Goal: Task Accomplishment & Management: Manage account settings

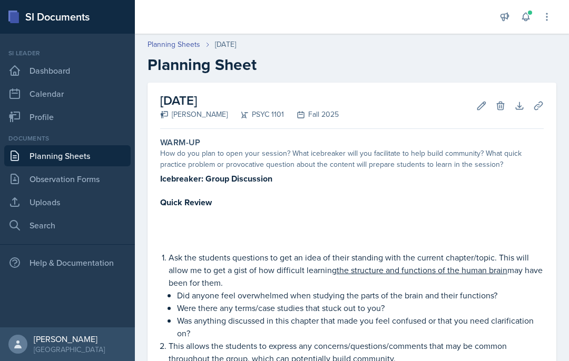
click at [178, 36] on header "Planning Sheets Sep 2nd, 2025 Planning Sheet" at bounding box center [352, 56] width 434 height 56
click at [171, 47] on link "Planning Sheets" at bounding box center [173, 44] width 53 height 11
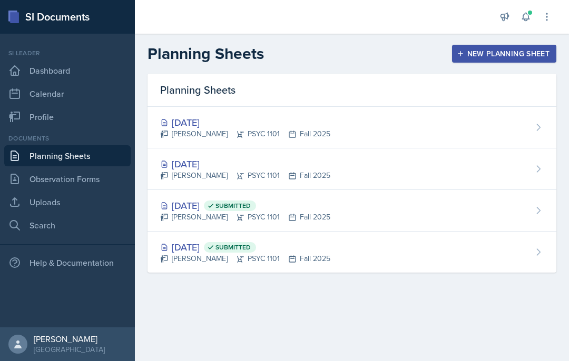
click at [411, 220] on div "Aug 28th, 2025 Submitted Kendall Gibson PSYC 1101 Fall 2025" at bounding box center [351, 211] width 409 height 42
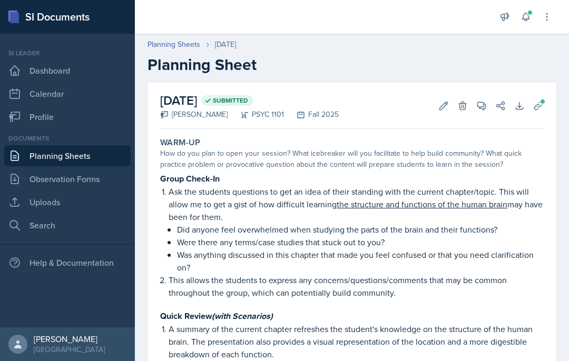
click at [484, 107] on icon at bounding box center [481, 106] width 11 height 11
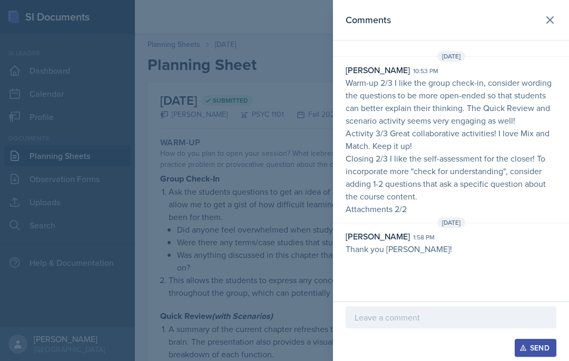
click at [547, 17] on icon at bounding box center [549, 20] width 6 height 6
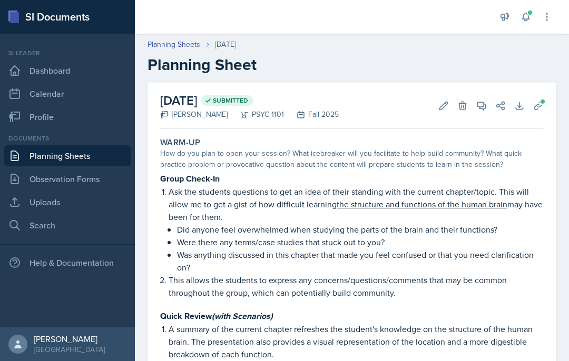
click at [182, 41] on link "Planning Sheets" at bounding box center [173, 44] width 53 height 11
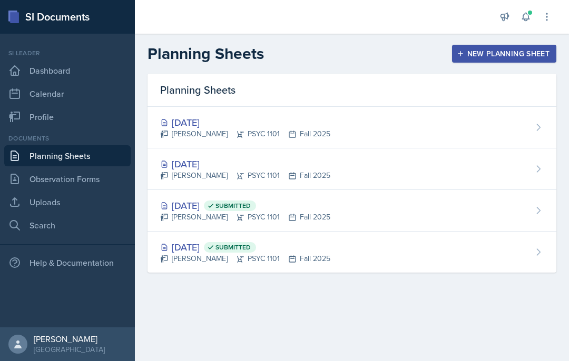
click at [344, 260] on div "Aug 26th, 2025 Submitted Kendall Gibson PSYC 1101 Fall 2025" at bounding box center [351, 252] width 409 height 41
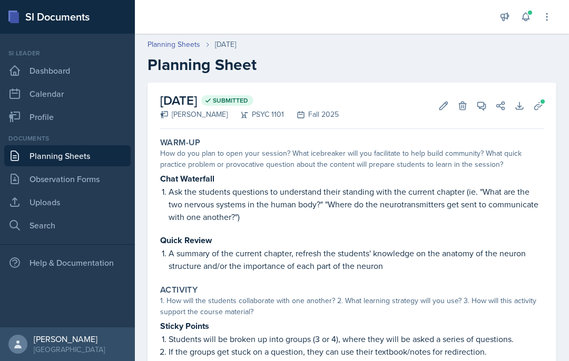
click at [479, 110] on icon at bounding box center [481, 106] width 11 height 11
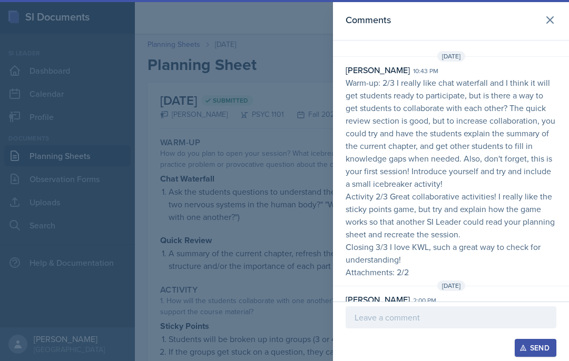
scroll to position [69, 0]
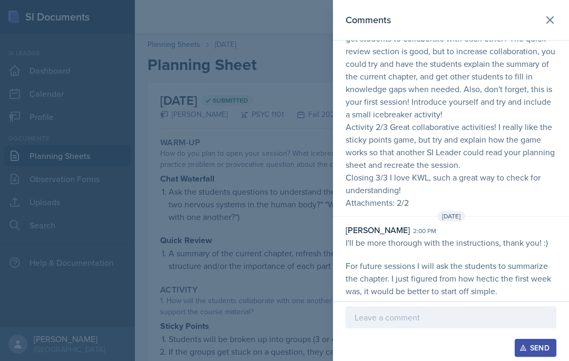
click at [546, 16] on icon at bounding box center [549, 20] width 13 height 13
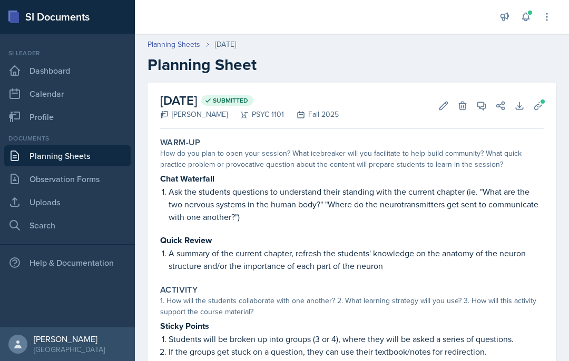
click at [180, 48] on link "Planning Sheets" at bounding box center [173, 44] width 53 height 11
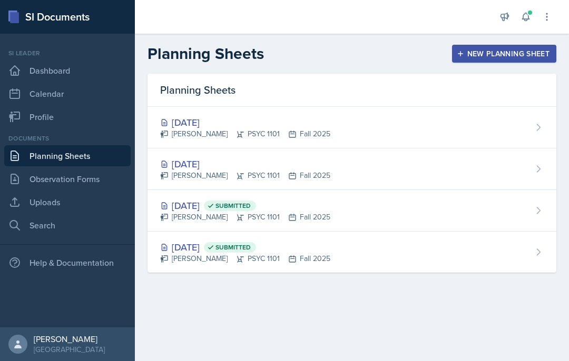
click at [325, 206] on div "Aug 28th, 2025 Submitted Kendall Gibson PSYC 1101 Fall 2025" at bounding box center [351, 211] width 409 height 42
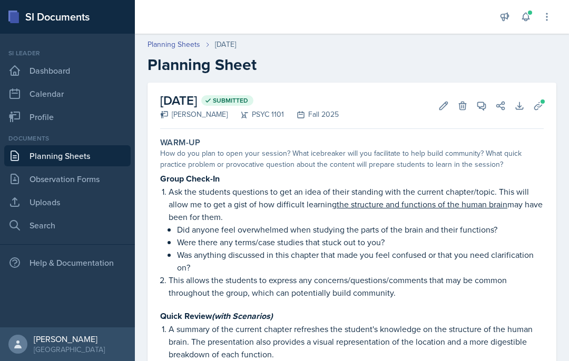
click at [480, 106] on icon at bounding box center [481, 106] width 11 height 11
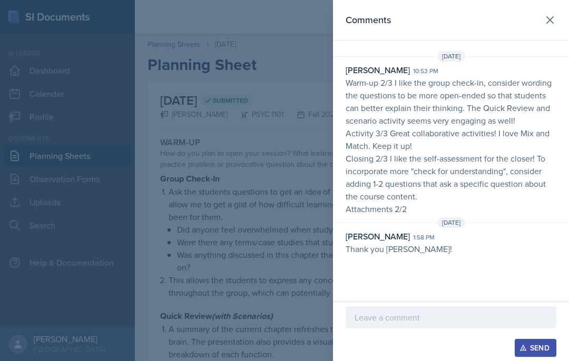
click at [264, 213] on div at bounding box center [284, 180] width 569 height 361
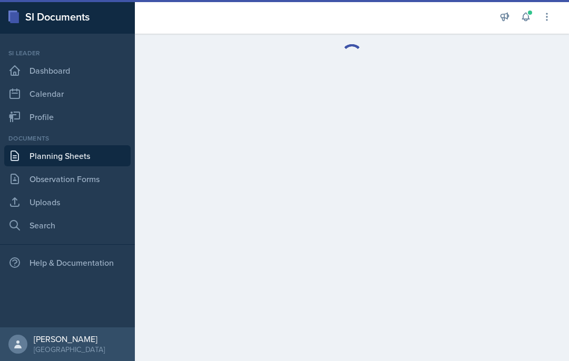
click at [67, 222] on link "Search" at bounding box center [67, 225] width 126 height 21
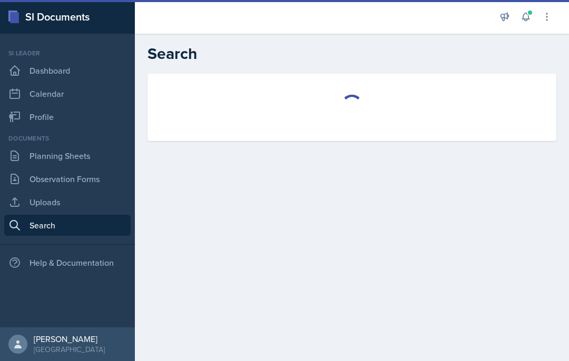
select select "all"
select select "1"
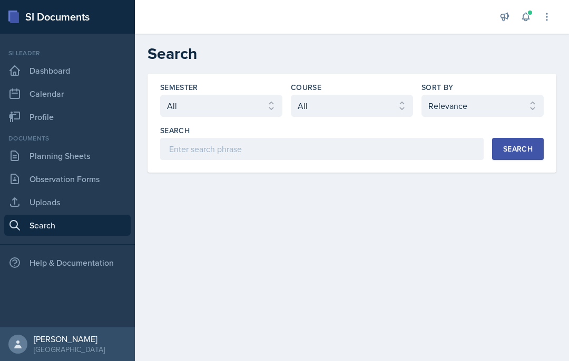
click at [345, 122] on div "Semester Select semester All Fall 2025 Summer 2025 Spring 2025 Fall 2024 Summer…" at bounding box center [351, 121] width 383 height 78
click at [367, 104] on select "Select course All ACCT 2101 ACCT 2102 ACCT 4050 ANTH 1102 ANTH 3301 ARCH 1000 A…" at bounding box center [352, 106] width 122 height 22
select select "93a945cf-eb40-40a1-82f0-d0905c6d75b7"
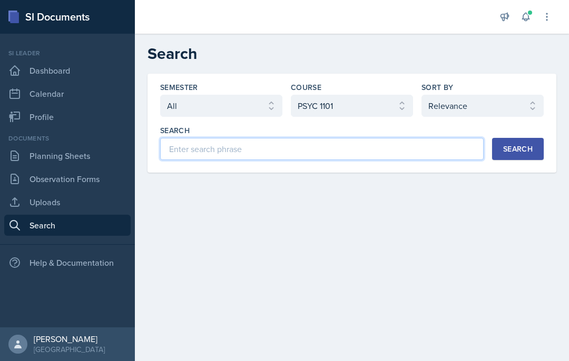
click at [380, 153] on input at bounding box center [321, 149] width 323 height 22
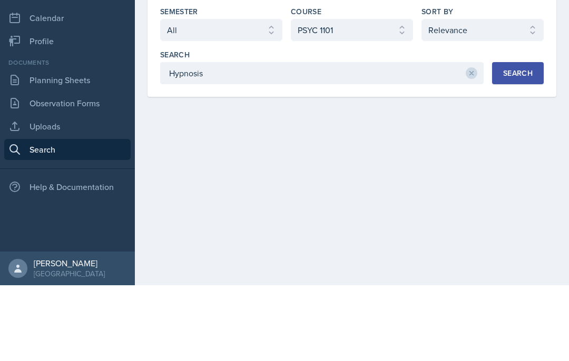
scroll to position [43, 0]
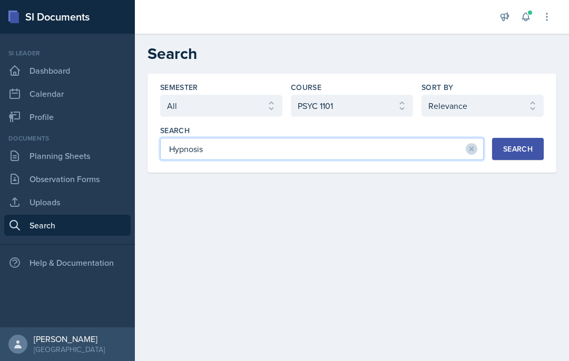
type input "Hypnosis"
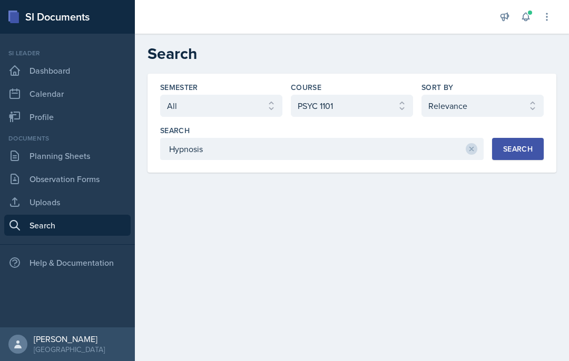
click at [519, 145] on div "Search" at bounding box center [517, 149] width 29 height 8
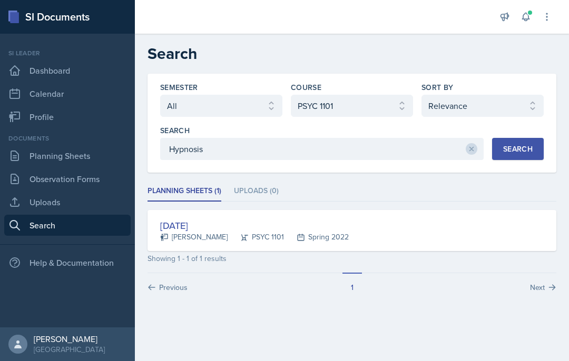
click at [456, 210] on div "Feb 15th, 2022 Jill McLendon PSYC 1101 Spring 2022" at bounding box center [351, 230] width 409 height 41
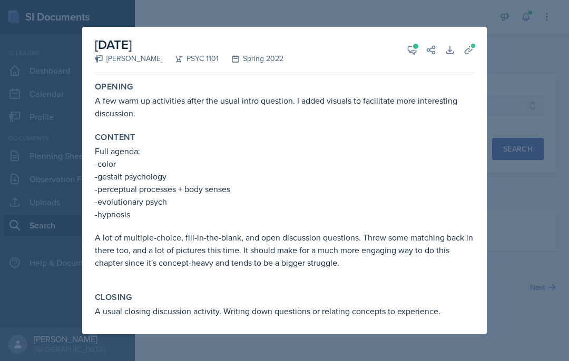
click at [421, 48] on button "View Comments" at bounding box center [411, 50] width 19 height 19
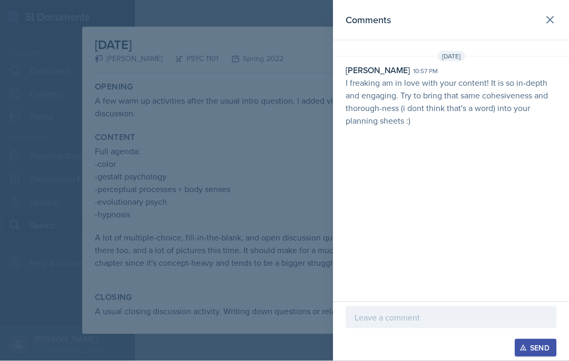
scroll to position [39, 0]
click at [564, 15] on header "Comments" at bounding box center [451, 20] width 236 height 41
click at [549, 24] on icon at bounding box center [549, 20] width 13 height 13
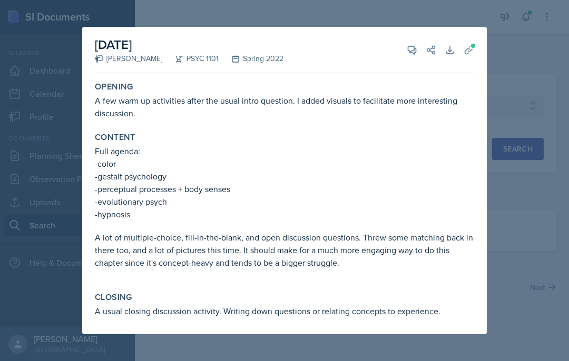
click at [476, 49] on button "Uploads" at bounding box center [468, 50] width 19 height 19
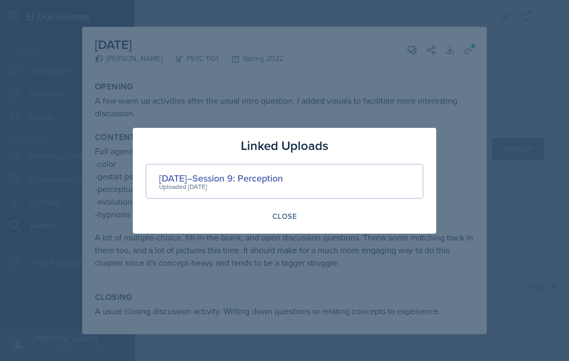
click at [283, 179] on div "Feb. 15th--Session 9: Perception" at bounding box center [221, 178] width 124 height 14
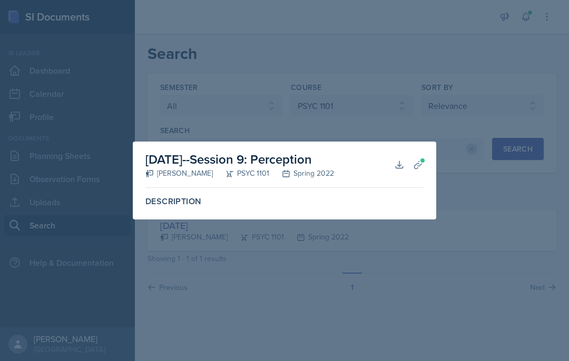
click at [287, 168] on div "Spring 2022" at bounding box center [301, 173] width 65 height 11
click at [404, 166] on icon at bounding box center [399, 165] width 11 height 11
click at [458, 109] on div at bounding box center [284, 180] width 569 height 361
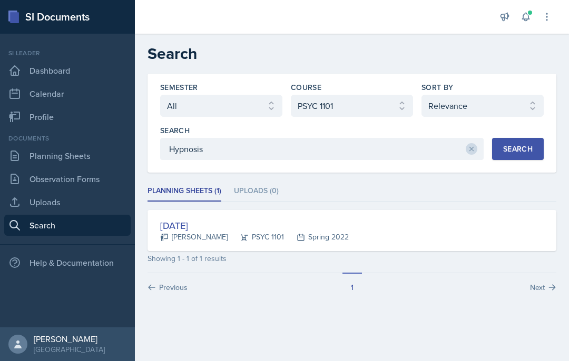
click at [36, 145] on link "Planning Sheets" at bounding box center [67, 155] width 126 height 21
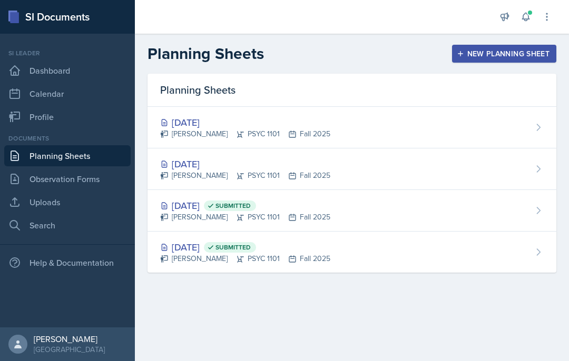
click at [361, 127] on div "[DATE] [PERSON_NAME] PSYC 1101 Fall 2025" at bounding box center [351, 128] width 409 height 42
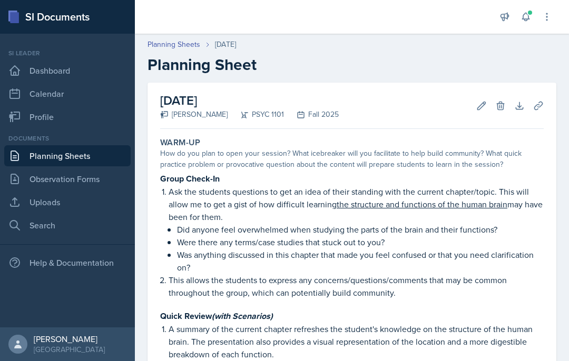
click at [484, 108] on icon at bounding box center [481, 106] width 11 height 11
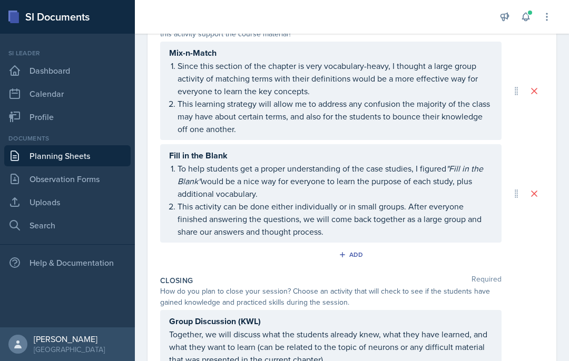
scroll to position [447, 0]
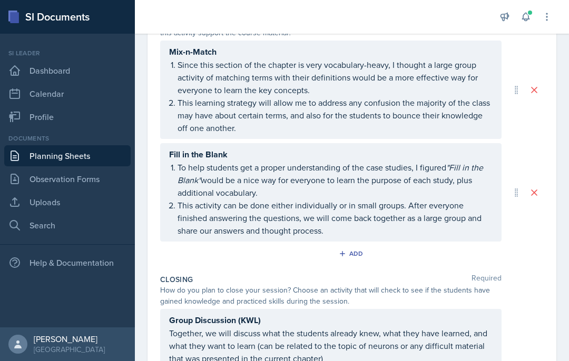
click at [357, 251] on div "Add" at bounding box center [352, 254] width 23 height 8
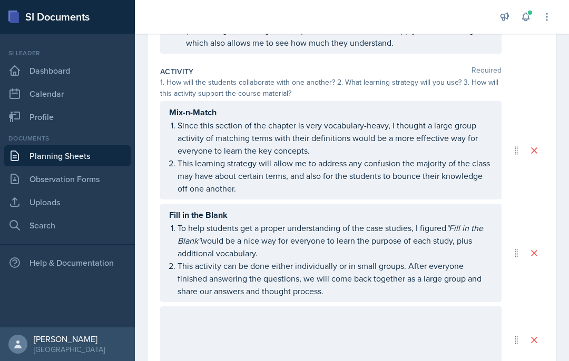
scroll to position [385, 0]
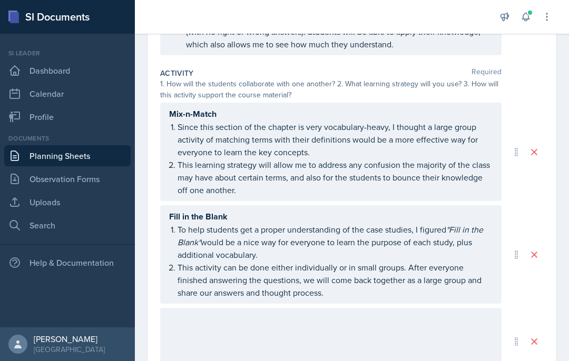
click at [324, 108] on div "Mix-n-Match Since this section of the chapter is very vocabulary-heavy, I thoug…" at bounding box center [330, 152] width 341 height 98
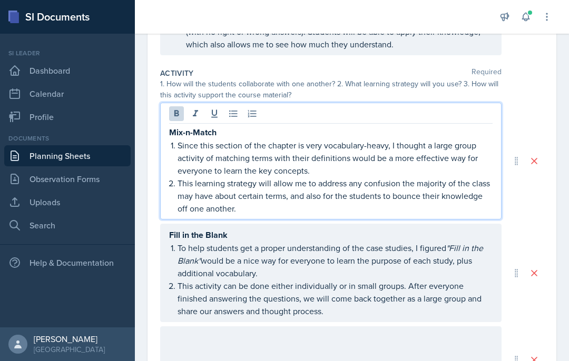
scroll to position [39, 0]
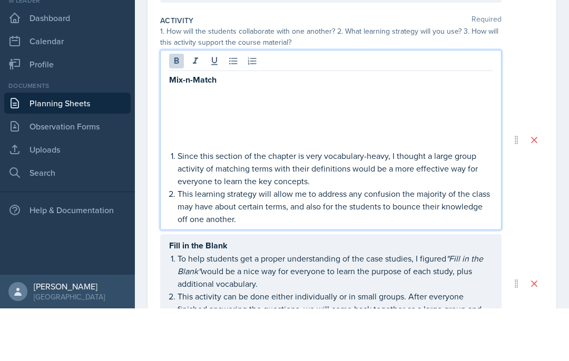
click at [237, 126] on p "Mix-n-Match" at bounding box center [330, 132] width 323 height 13
click at [235, 126] on p "Mix-n-Match" at bounding box center [330, 132] width 323 height 13
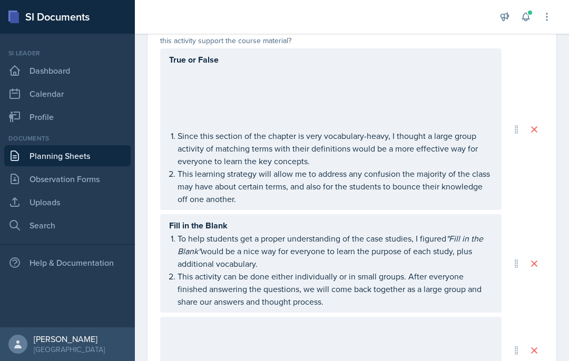
scroll to position [446, 0]
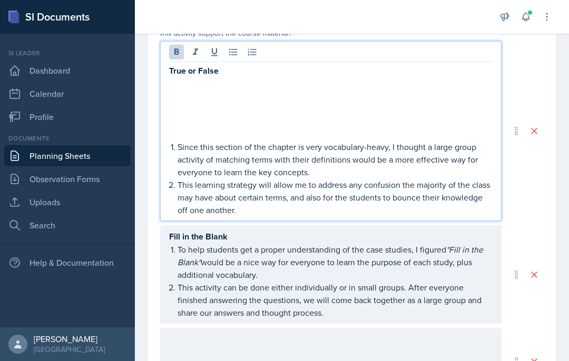
click at [401, 225] on div "Fill in the Blank To help students get a proper understanding of the case studi…" at bounding box center [330, 274] width 341 height 98
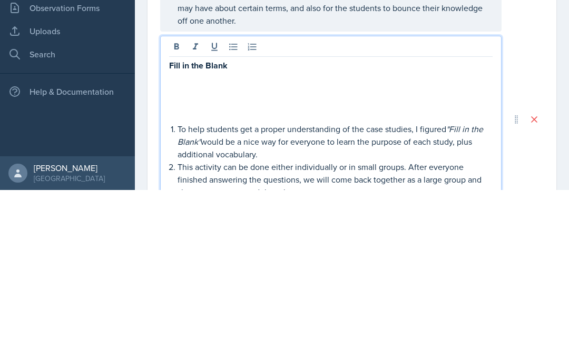
click at [206, 243] on p at bounding box center [330, 249] width 323 height 13
click at [222, 231] on strong "Fill in the Blank" at bounding box center [198, 237] width 58 height 12
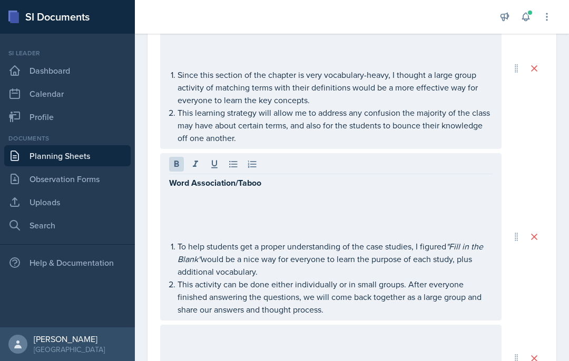
scroll to position [592, 0]
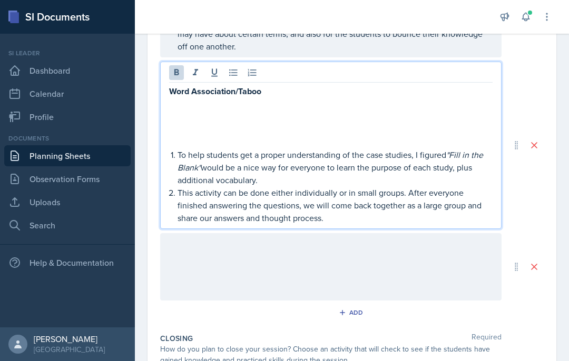
click at [313, 233] on div at bounding box center [330, 266] width 341 height 67
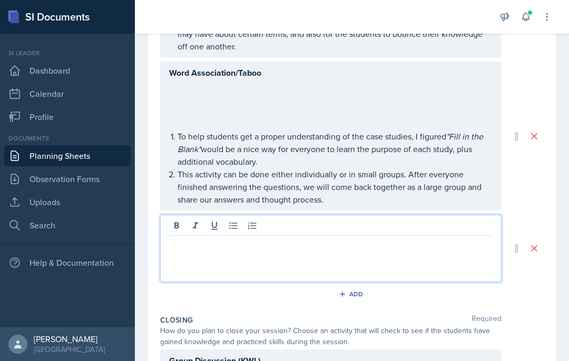
click at [274, 238] on p at bounding box center [330, 244] width 323 height 13
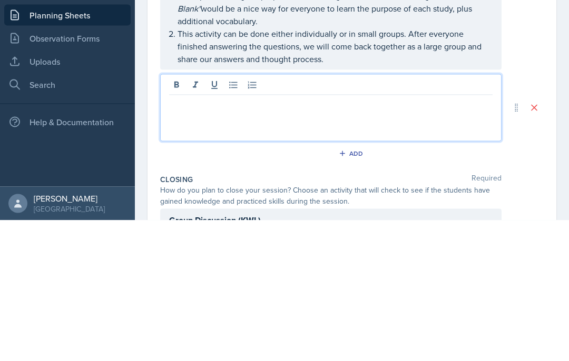
click at [178, 221] on icon at bounding box center [176, 226] width 11 height 11
click at [214, 238] on p "Practice Quiz" at bounding box center [330, 244] width 323 height 13
click at [182, 218] on button at bounding box center [176, 225] width 15 height 15
click at [411, 238] on p "Practice Quiz" at bounding box center [330, 244] width 323 height 13
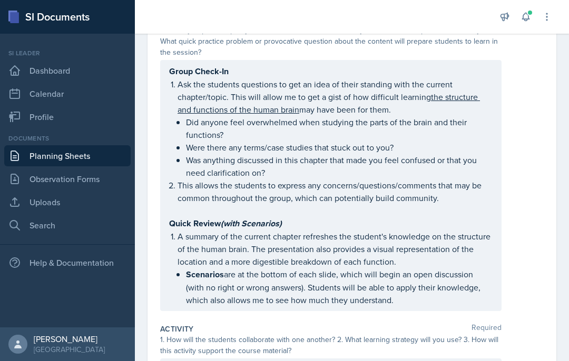
scroll to position [133, 0]
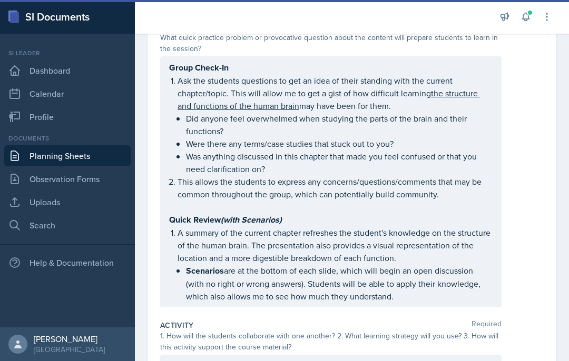
click at [192, 188] on div "Group Check-In Ask the students questions to get an idea of their standing with…" at bounding box center [330, 182] width 323 height 242
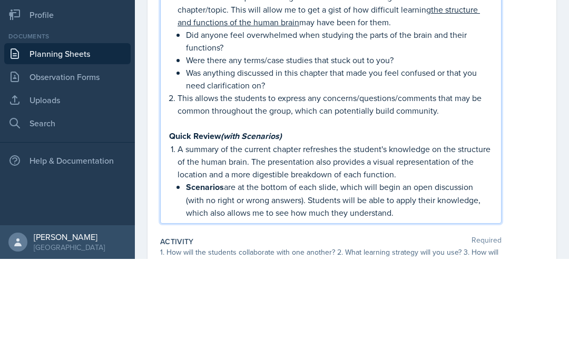
click at [264, 232] on em "Scenarios)" at bounding box center [261, 238] width 41 height 12
click at [214, 232] on strong "Quick Review (focused on Meditation)" at bounding box center [239, 238] width 141 height 12
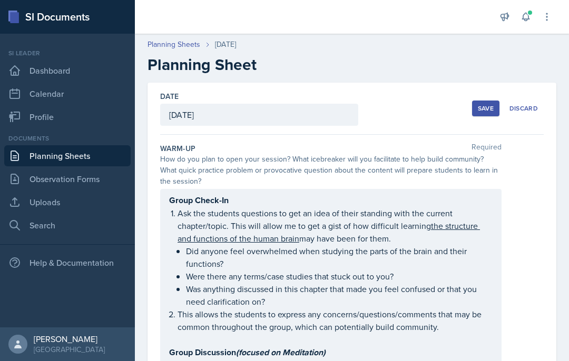
scroll to position [-1, 0]
click at [486, 104] on div "Save" at bounding box center [485, 108] width 16 height 8
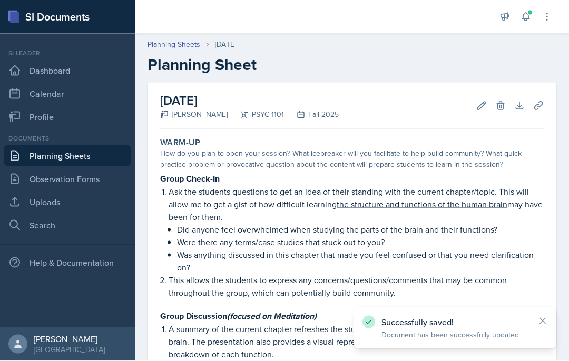
scroll to position [0, 0]
click at [184, 43] on link "Planning Sheets" at bounding box center [173, 44] width 53 height 11
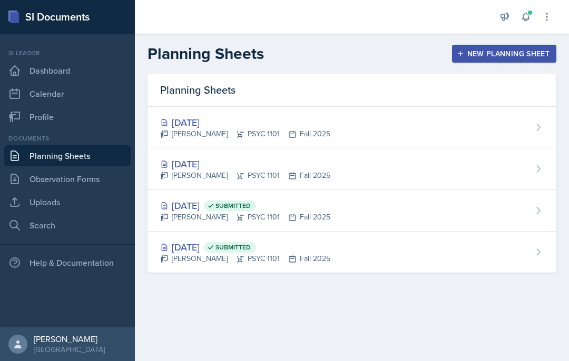
click at [333, 211] on div "Aug 28th, 2025 Submitted Kendall Gibson PSYC 1101 Fall 2025" at bounding box center [351, 211] width 409 height 42
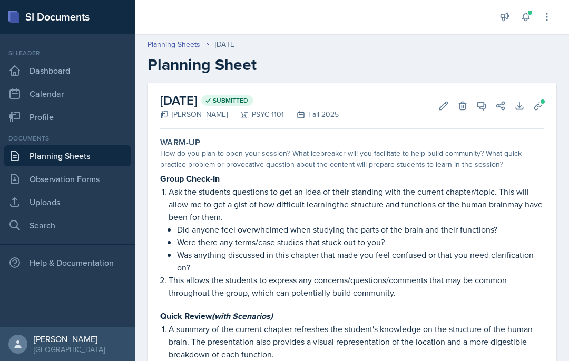
click at [186, 46] on link "Planning Sheets" at bounding box center [173, 44] width 53 height 11
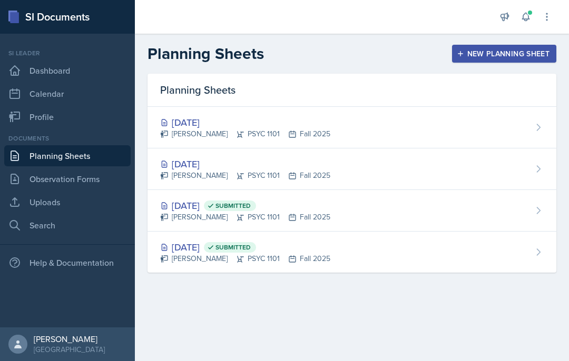
click at [312, 123] on div "[DATE]" at bounding box center [245, 122] width 170 height 14
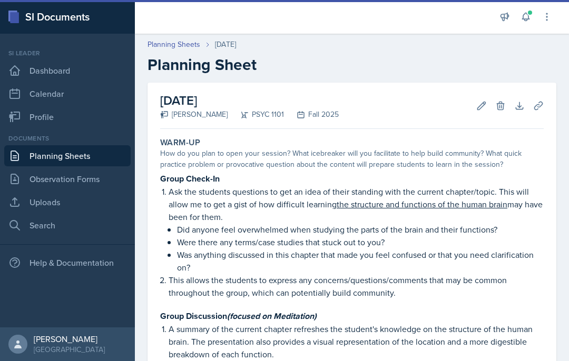
click at [475, 106] on button "Edit" at bounding box center [481, 105] width 19 height 19
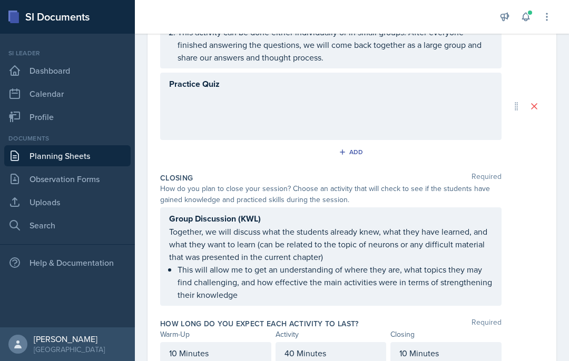
scroll to position [733, 0]
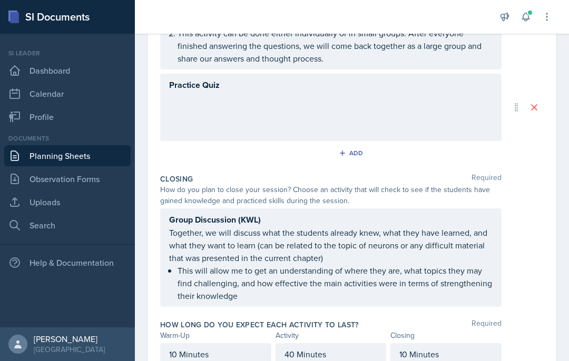
click at [312, 220] on div "Group Discussion (KWL) Together, we will discuss what the students already knew…" at bounding box center [330, 257] width 341 height 98
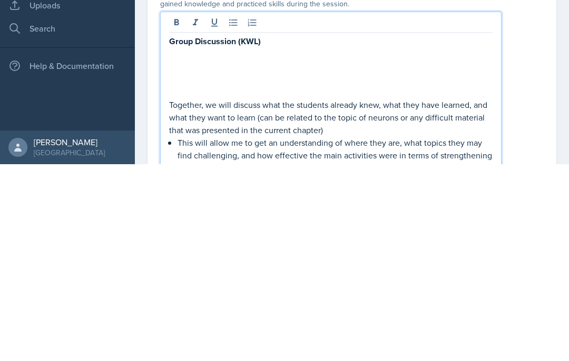
click at [293, 232] on p "Group Discussion (KWL)" at bounding box center [330, 238] width 323 height 13
click at [290, 232] on p "Group Discussion (KWL)" at bounding box center [330, 238] width 323 height 13
click at [301, 232] on p "Group Discussion (KWL)" at bounding box center [330, 238] width 323 height 13
click at [298, 232] on p "Group Discussion (KWL)" at bounding box center [330, 238] width 323 height 13
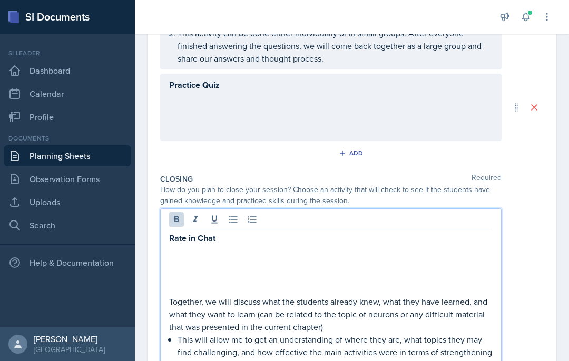
click at [197, 232] on strong "Rate in Chat" at bounding box center [192, 238] width 46 height 12
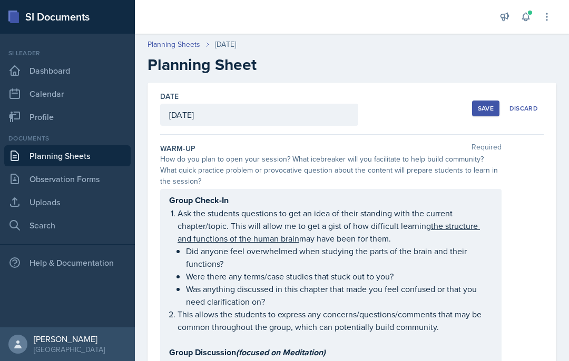
scroll to position [0, 0]
click at [488, 104] on div "Save" at bounding box center [485, 108] width 16 height 8
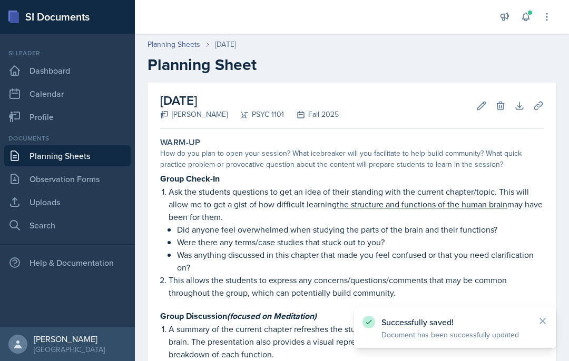
click at [186, 45] on link "Planning Sheets" at bounding box center [173, 44] width 53 height 11
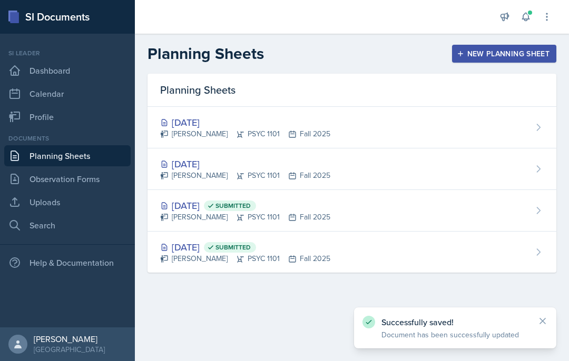
click at [410, 122] on div "[DATE] [PERSON_NAME] PSYC 1101 Fall 2025" at bounding box center [351, 128] width 409 height 42
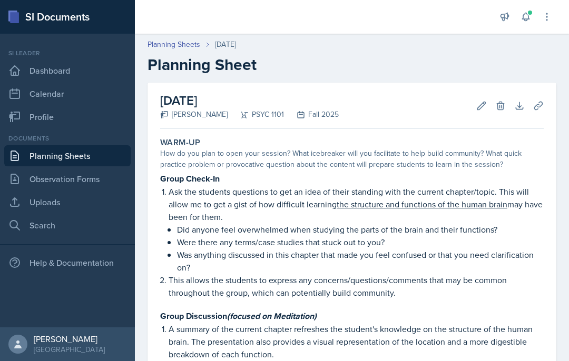
click at [178, 47] on link "Planning Sheets" at bounding box center [173, 44] width 53 height 11
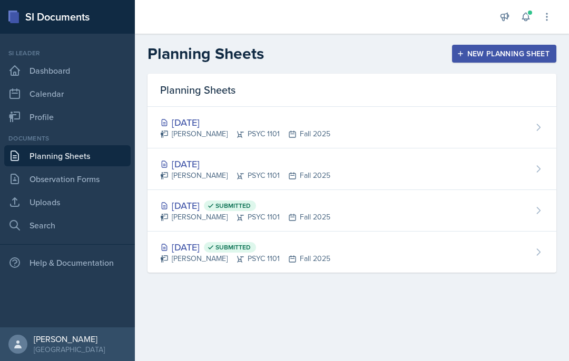
click at [374, 174] on div "[DATE] [PERSON_NAME] PSYC 1101 Fall 2025" at bounding box center [351, 169] width 409 height 42
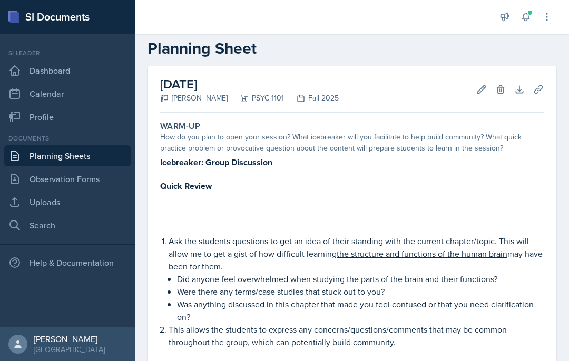
scroll to position [16, 0]
click at [482, 91] on icon at bounding box center [481, 90] width 11 height 11
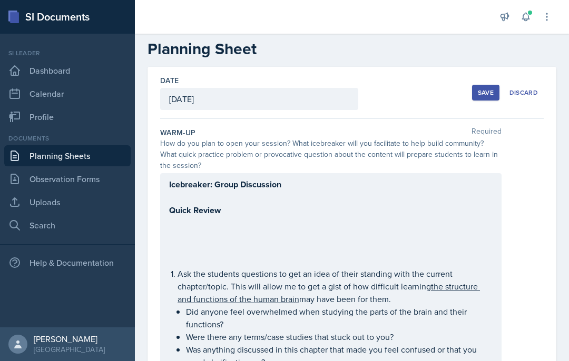
click at [321, 185] on div "Icebreaker: Group Discussion Quick Review Ask the students questions to get an …" at bounding box center [330, 336] width 341 height 327
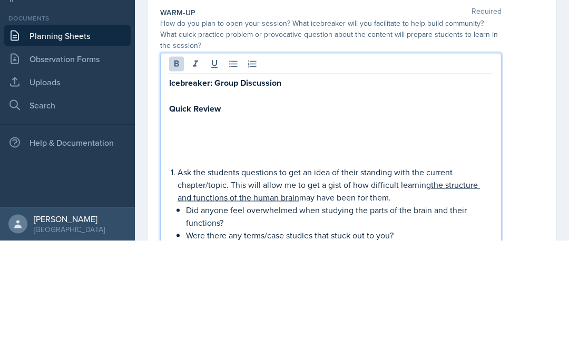
click at [341, 196] on p "Icebreaker: Group Discussion" at bounding box center [330, 202] width 323 height 13
click at [342, 196] on p "Icebreaker: Group Discussion" at bounding box center [330, 202] width 323 height 13
click at [194, 179] on icon at bounding box center [195, 184] width 11 height 11
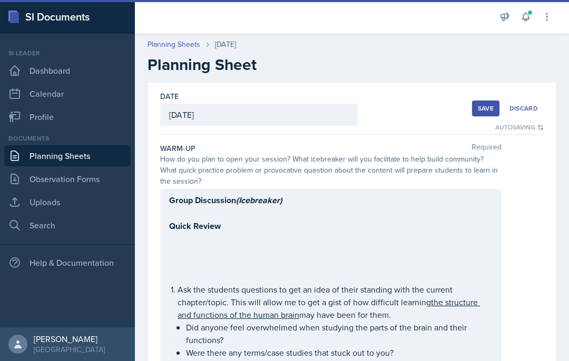
scroll to position [2, 0]
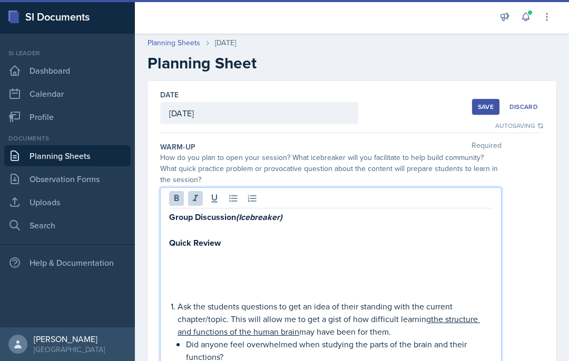
click at [268, 236] on p "Quick Review" at bounding box center [330, 242] width 323 height 13
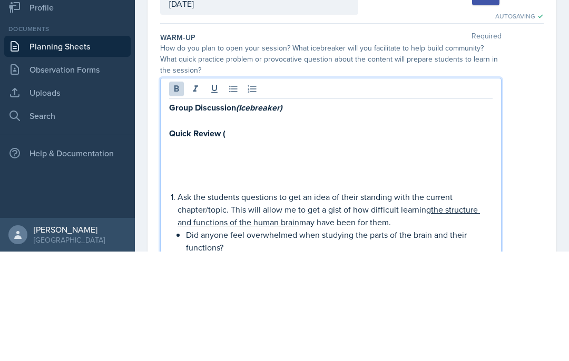
click at [202, 191] on button at bounding box center [195, 198] width 15 height 15
click at [349, 236] on p "Quick Review ( plus Deadliine Reminders" at bounding box center [330, 242] width 323 height 13
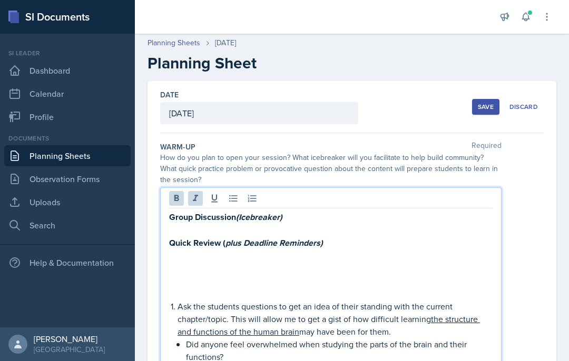
click at [245, 250] on p at bounding box center [330, 256] width 323 height 13
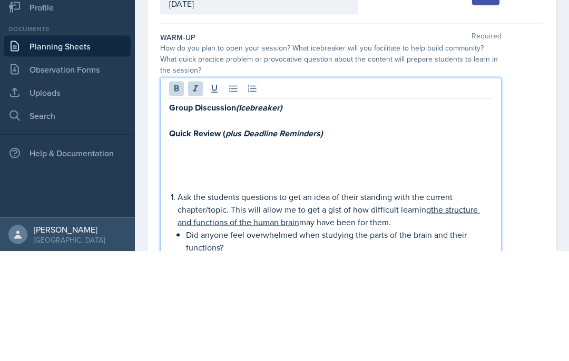
click at [236, 237] on em "plus Deadline Reminders)" at bounding box center [273, 243] width 97 height 12
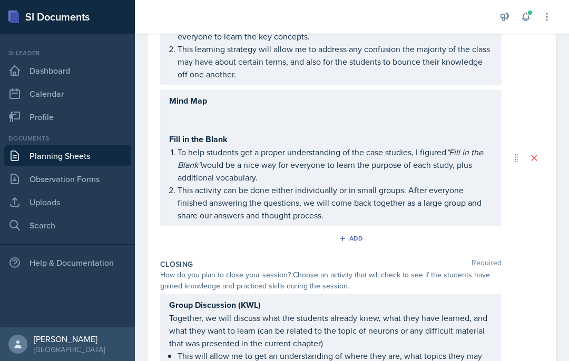
scroll to position [570, 0]
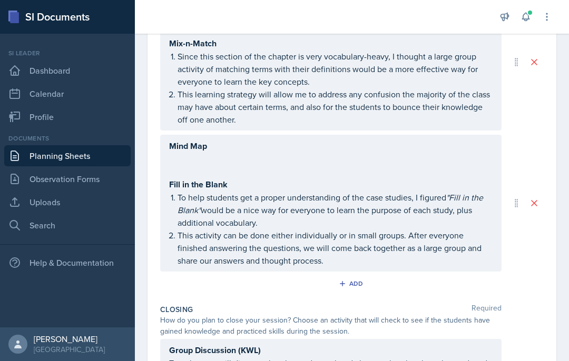
click at [349, 276] on button "Add" at bounding box center [352, 284] width 34 height 16
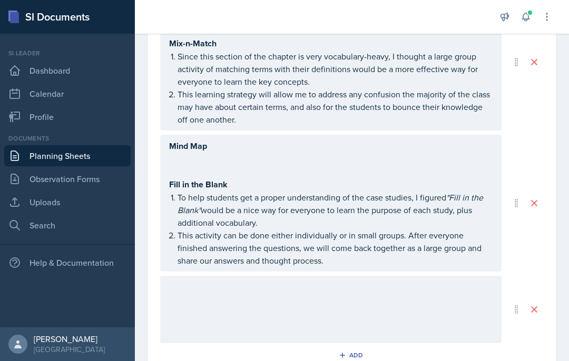
click at [381, 276] on div at bounding box center [330, 309] width 341 height 67
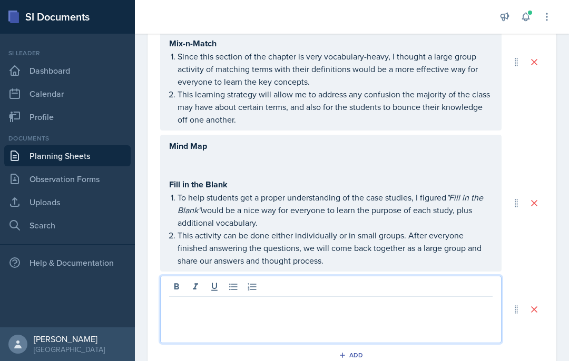
click at [309, 276] on div at bounding box center [330, 309] width 341 height 67
click at [295, 299] on p at bounding box center [330, 305] width 323 height 13
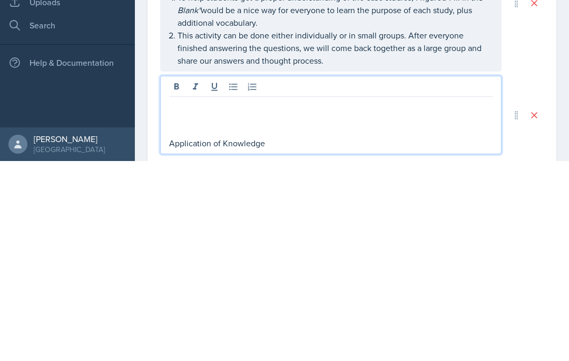
click at [201, 299] on p at bounding box center [330, 305] width 323 height 13
click at [177, 283] on icon at bounding box center [176, 286] width 5 height 6
click at [244, 325] on p at bounding box center [330, 331] width 323 height 13
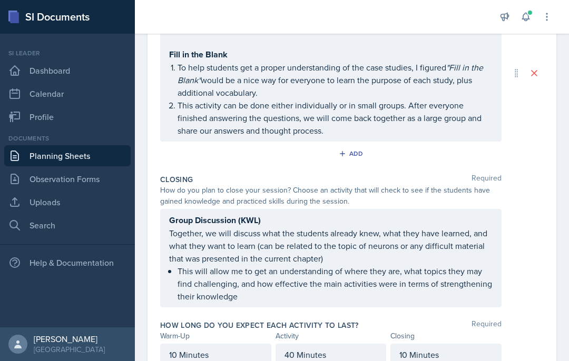
scroll to position [771, 0]
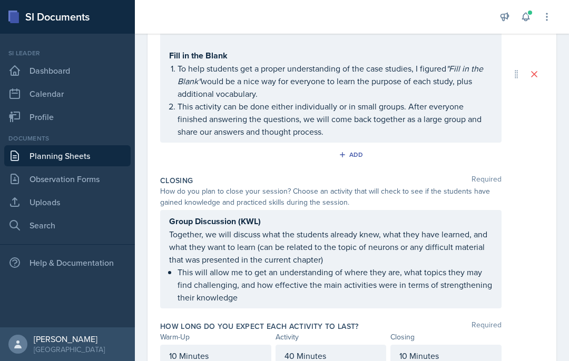
click at [409, 210] on div "Group Discussion (KWL) Together, we will discuss what the students already knew…" at bounding box center [330, 259] width 341 height 98
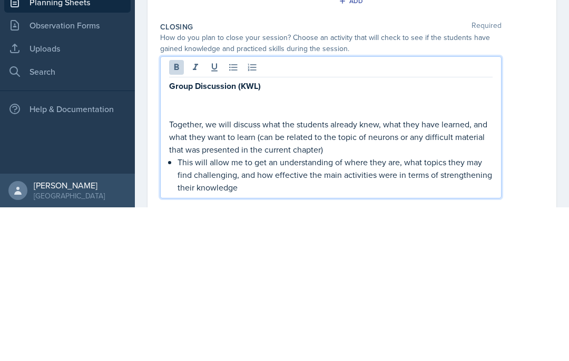
click at [174, 234] on strong "Group Discussion (KWL)" at bounding box center [215, 240] width 92 height 12
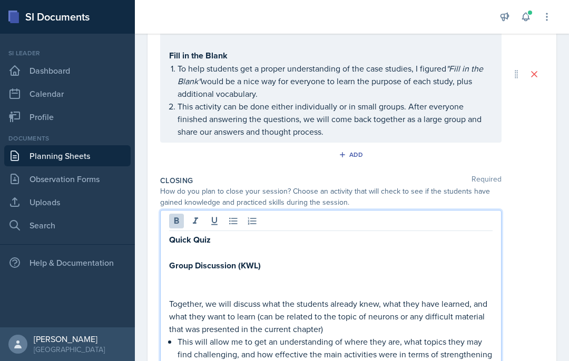
click at [529, 285] on div "Quick Quiz Group Discussion (KWL) Together, we will discuss what the students a…" at bounding box center [351, 294] width 383 height 168
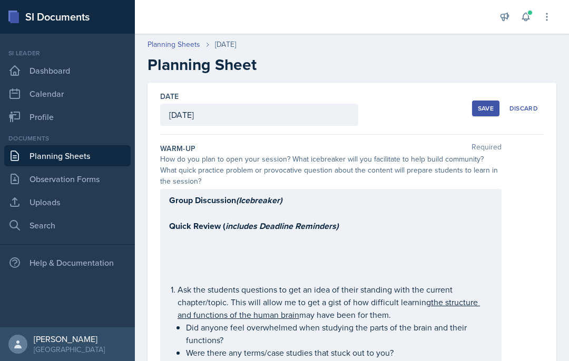
scroll to position [0, 0]
click at [491, 104] on div "Save" at bounding box center [485, 108] width 16 height 8
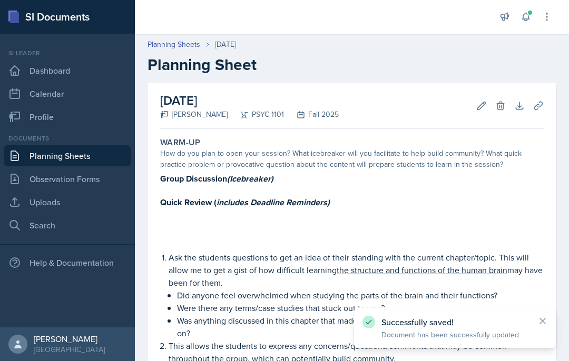
click at [182, 46] on link "Planning Sheets" at bounding box center [173, 44] width 53 height 11
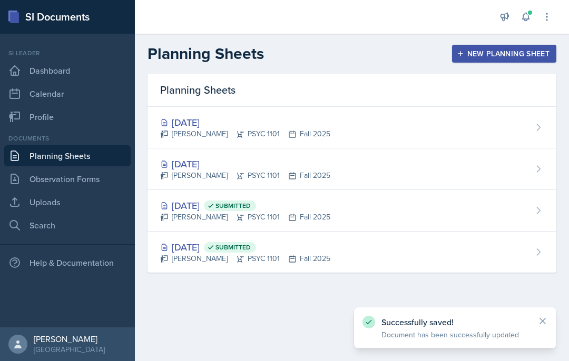
click at [351, 130] on div "[DATE] [PERSON_NAME] PSYC 1101 Fall 2025" at bounding box center [351, 128] width 409 height 42
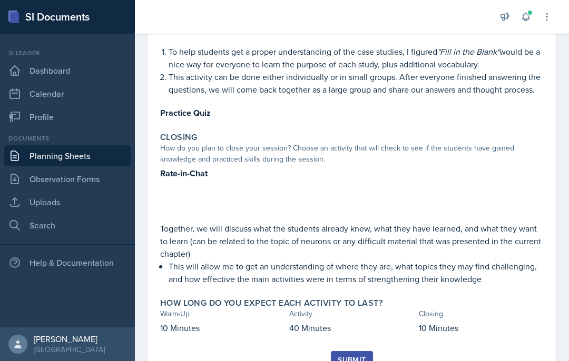
scroll to position [582, 0]
